Goal: Navigation & Orientation: Go to known website

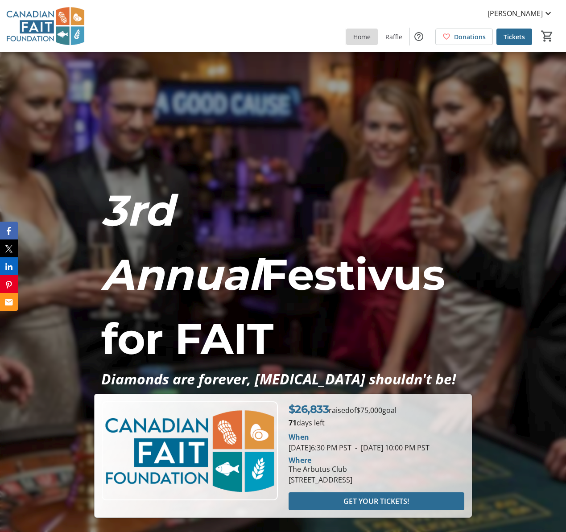
click at [368, 38] on span "Home" at bounding box center [361, 36] width 17 height 9
click at [395, 38] on span "Raffle" at bounding box center [393, 36] width 17 height 9
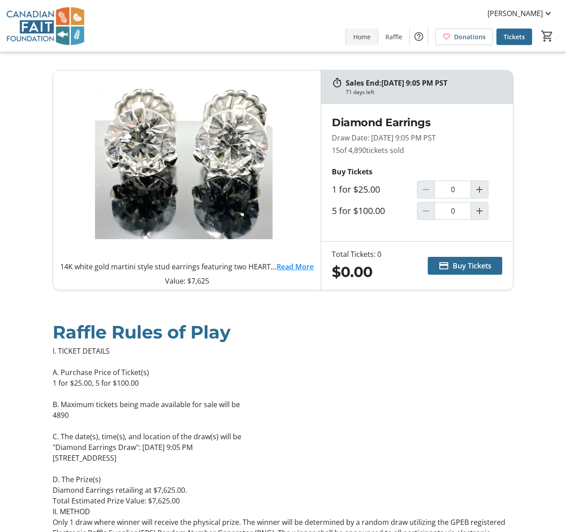
click at [369, 37] on span "Home" at bounding box center [361, 36] width 17 height 9
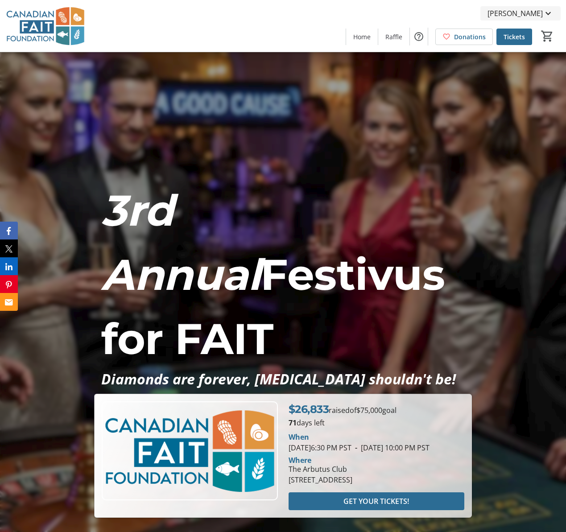
click at [531, 14] on span "[PERSON_NAME]" at bounding box center [514, 13] width 55 height 11
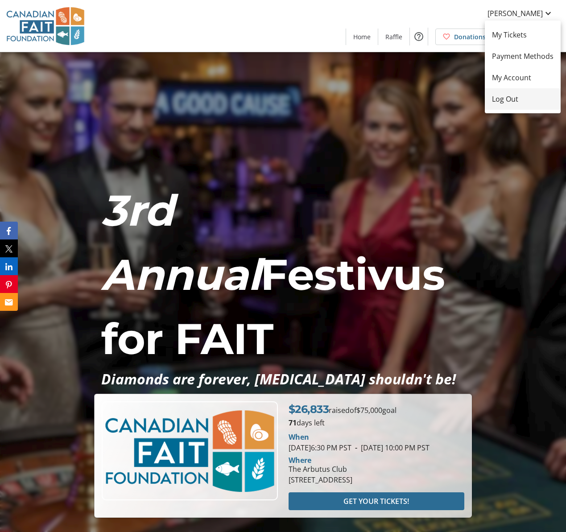
click at [510, 102] on span "Log Out" at bounding box center [523, 99] width 62 height 11
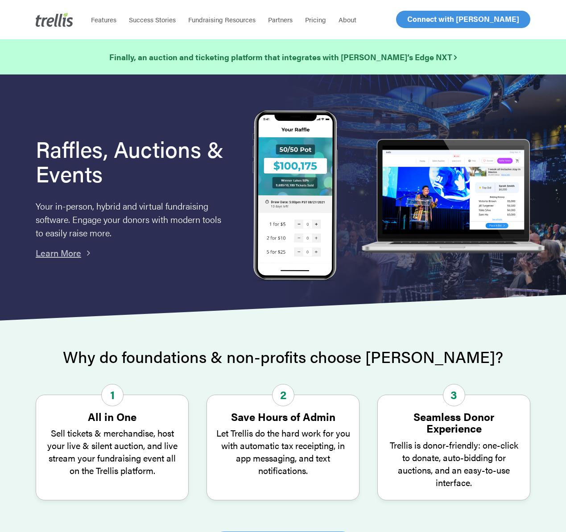
click at [414, 20] on span "Log In" at bounding box center [416, 19] width 21 height 11
